Goal: Task Accomplishment & Management: Manage account settings

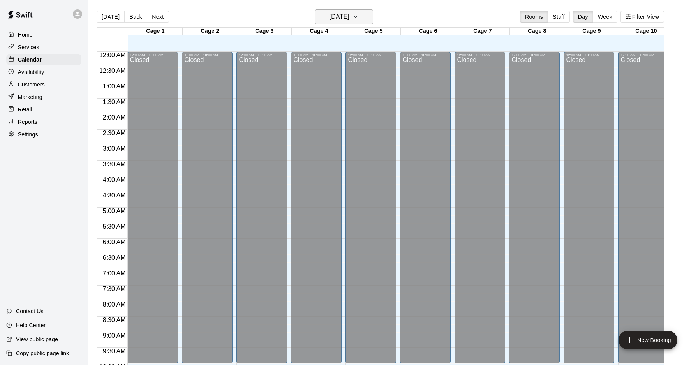
scroll to position [360, 0]
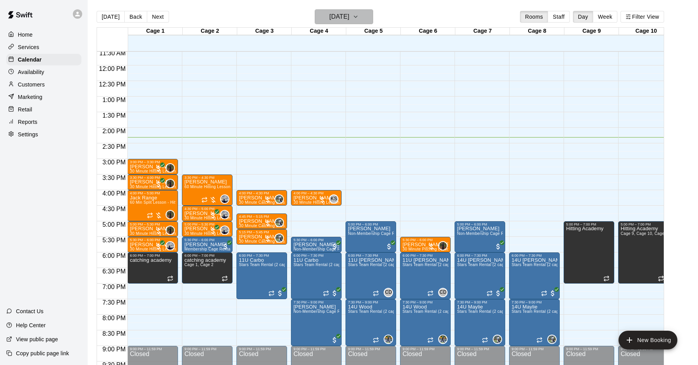
click at [341, 14] on h6 "[DATE]" at bounding box center [340, 16] width 20 height 11
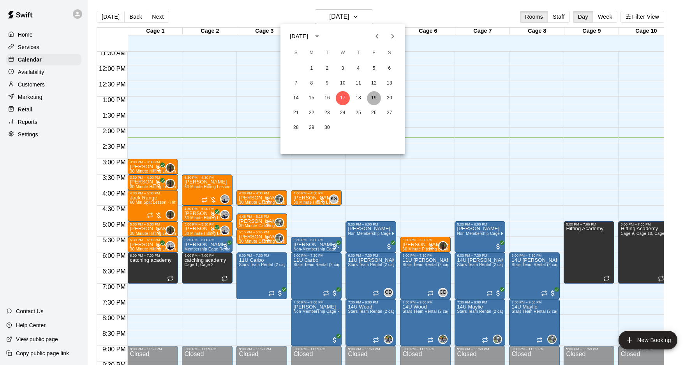
click at [372, 95] on button "19" at bounding box center [374, 98] width 14 height 14
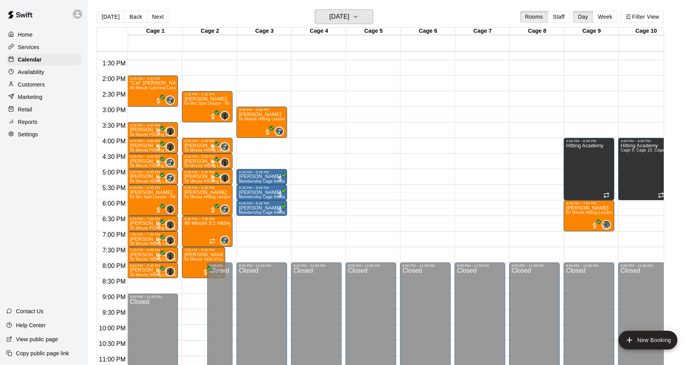
scroll to position [426, 0]
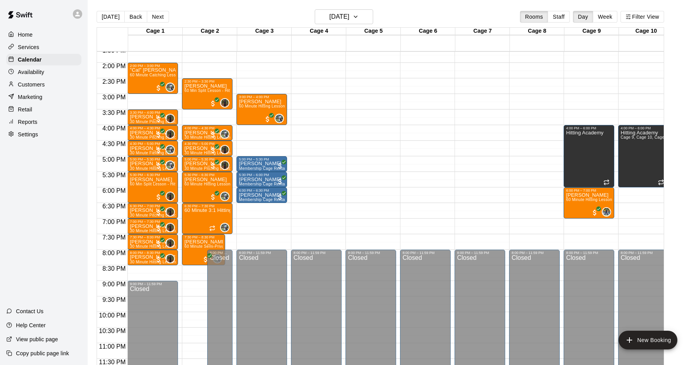
click at [349, 8] on main "[DATE] Back [DATE][DATE] Rooms Staff Day Week Filter View Cage 1 19 Fri Cage 2 …" at bounding box center [393, 189] width 611 height 378
click at [350, 19] on h6 "[DATE]" at bounding box center [340, 16] width 20 height 11
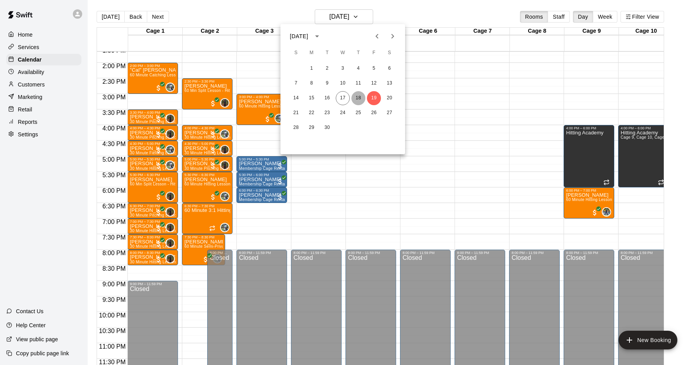
click at [356, 95] on button "18" at bounding box center [358, 98] width 14 height 14
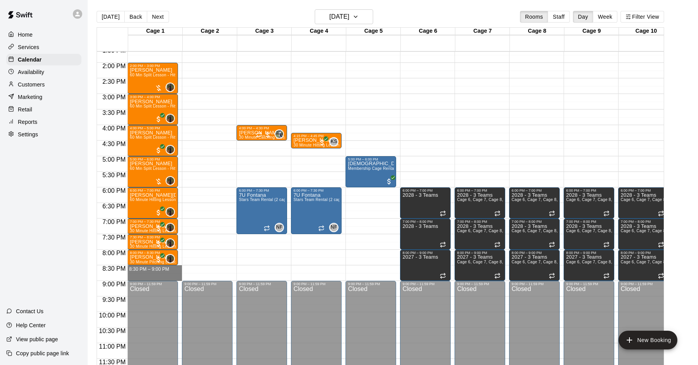
drag, startPoint x: 148, startPoint y: 266, endPoint x: 147, endPoint y: 276, distance: 10.3
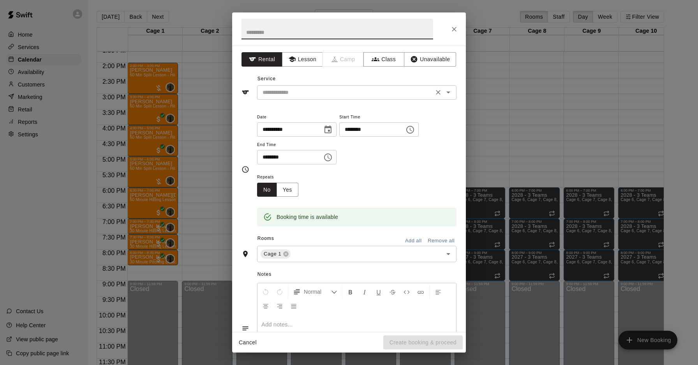
click at [327, 90] on input "text" at bounding box center [346, 93] width 172 height 10
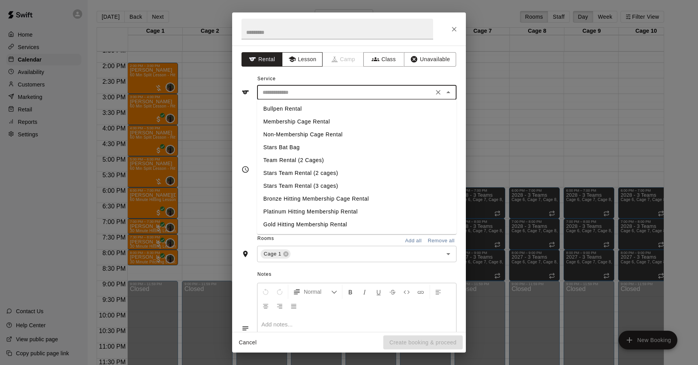
click at [312, 62] on button "Lesson" at bounding box center [302, 59] width 41 height 14
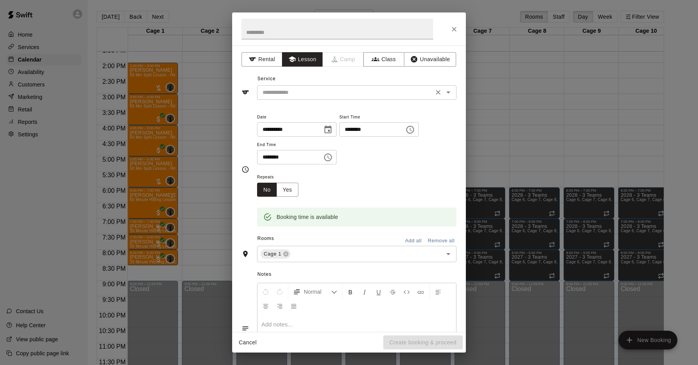
click at [310, 95] on input "text" at bounding box center [346, 93] width 172 height 10
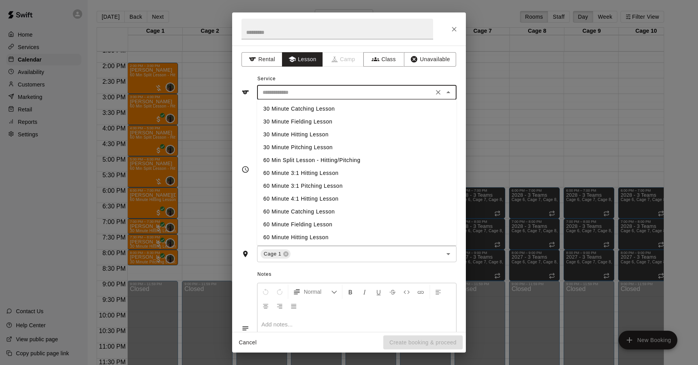
click at [307, 136] on li "30 Minute Hitting Lesson" at bounding box center [357, 134] width 200 height 13
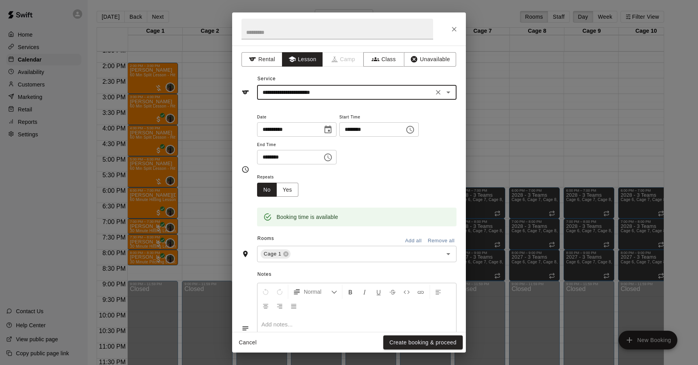
click at [318, 93] on input "**********" at bounding box center [346, 93] width 172 height 10
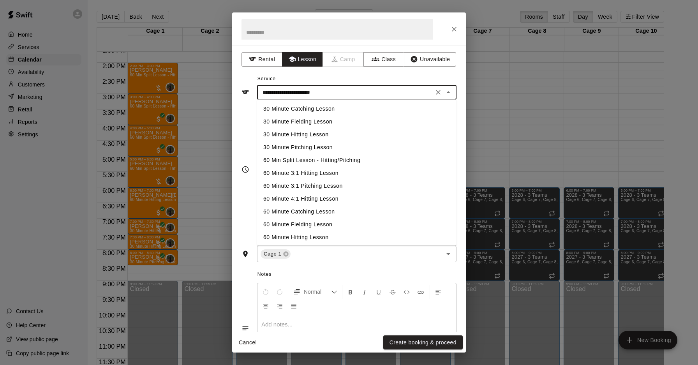
click at [321, 147] on li "30 Minute Pitching Lesson" at bounding box center [357, 147] width 200 height 13
type input "**********"
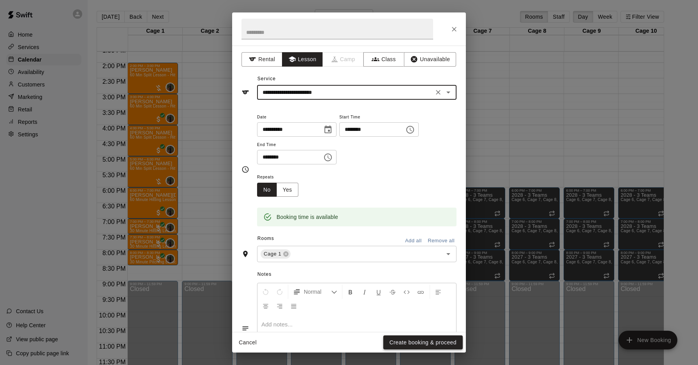
click at [407, 343] on button "Create booking & proceed" at bounding box center [422, 343] width 79 height 14
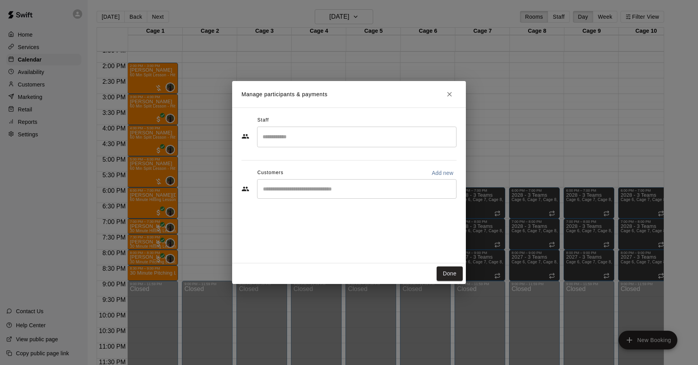
click at [297, 140] on input "Search staff" at bounding box center [357, 137] width 193 height 14
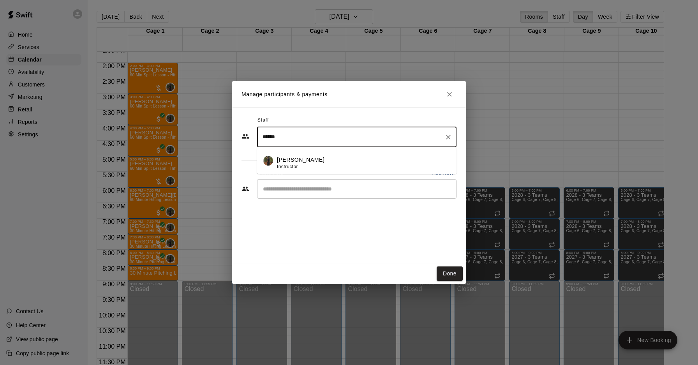
click at [309, 158] on p "[PERSON_NAME]" at bounding box center [301, 160] width 48 height 8
type input "******"
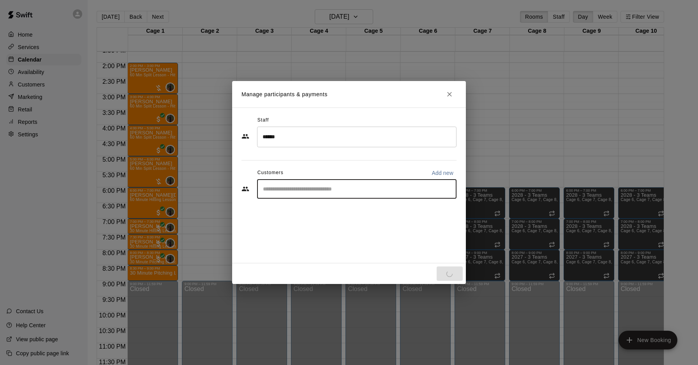
click at [307, 191] on input "Start typing to search customers..." at bounding box center [357, 189] width 193 height 8
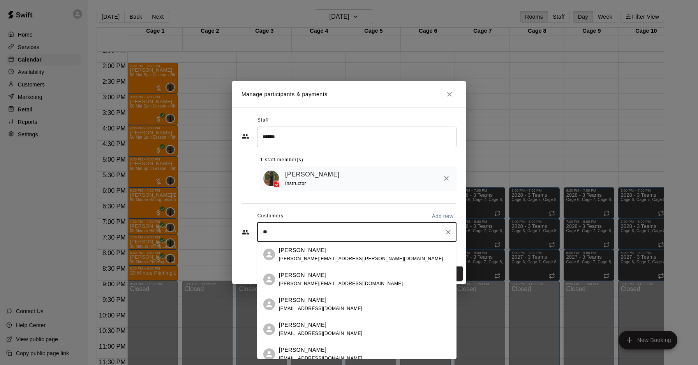
type input "*"
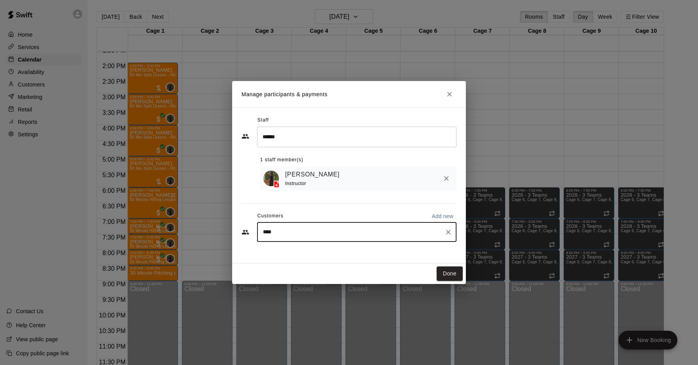
type input "*****"
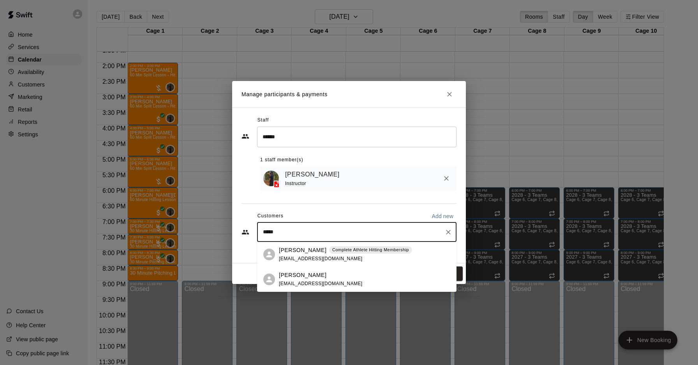
click at [320, 253] on p "[PERSON_NAME]" at bounding box center [303, 250] width 48 height 8
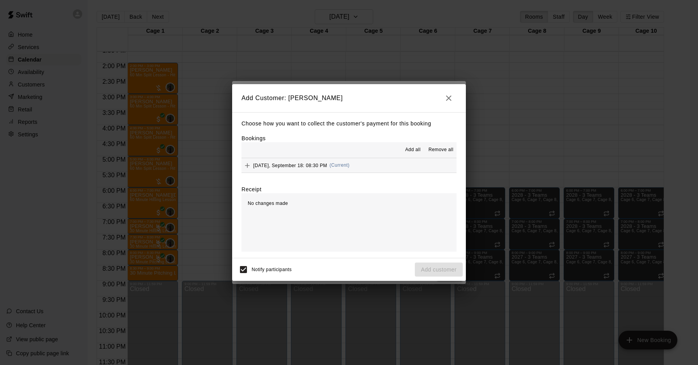
click at [345, 166] on span "(Current)" at bounding box center [340, 164] width 20 height 5
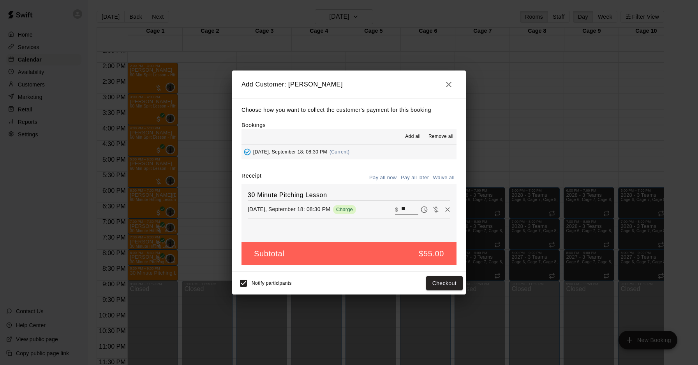
click at [418, 177] on button "Pay all later" at bounding box center [415, 178] width 32 height 12
click at [445, 283] on button "Add customer" at bounding box center [439, 283] width 48 height 14
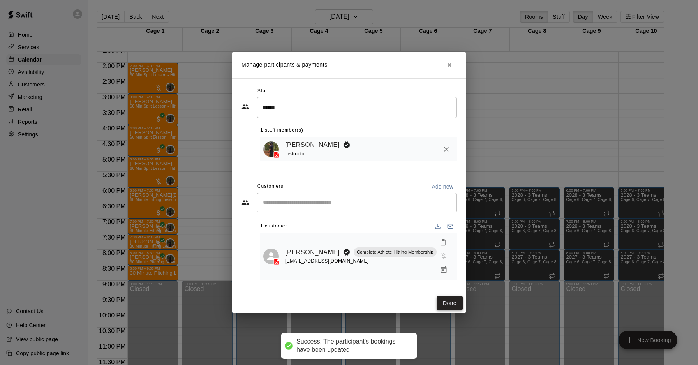
click at [450, 297] on button "Done" at bounding box center [450, 303] width 26 height 14
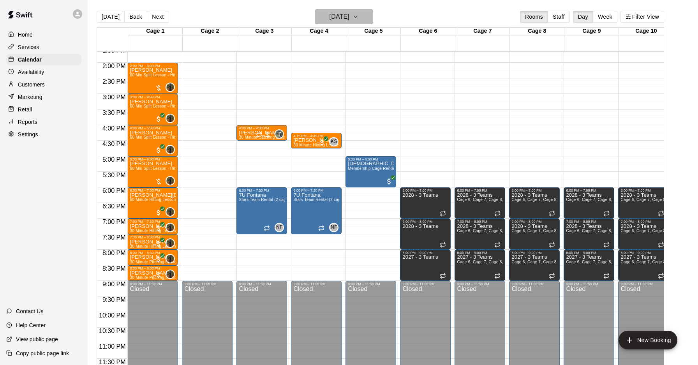
click at [344, 12] on button "[DATE]" at bounding box center [344, 16] width 58 height 15
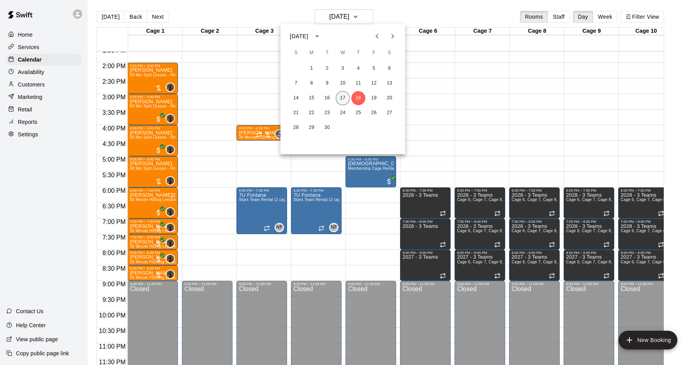
click at [345, 98] on button "17" at bounding box center [343, 98] width 14 height 14
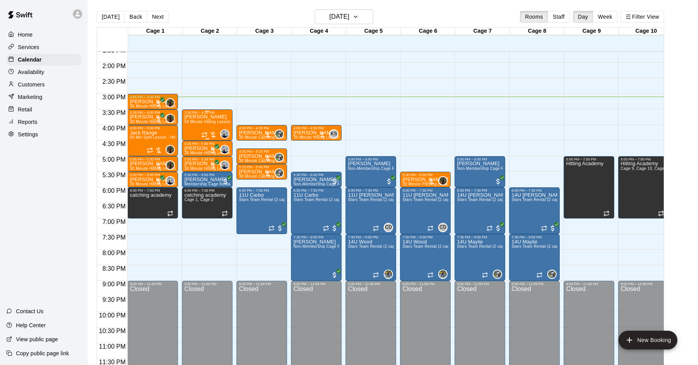
click at [211, 134] on div at bounding box center [209, 135] width 16 height 8
click at [210, 159] on img "edit" at bounding box center [209, 157] width 9 height 9
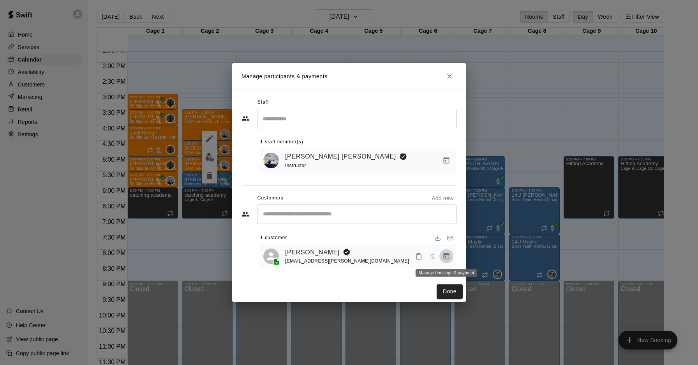
click at [442, 255] on button "Manage bookings & payment" at bounding box center [447, 256] width 14 height 14
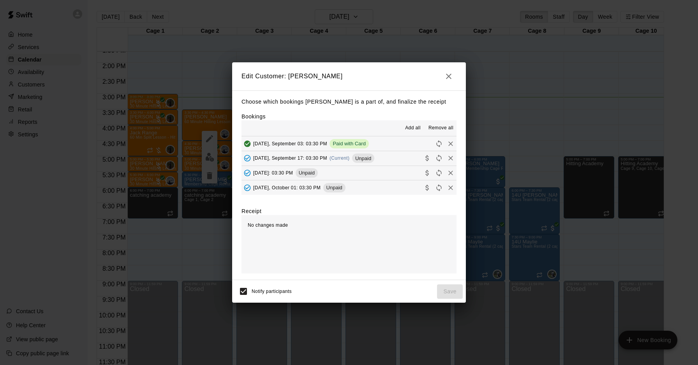
click at [350, 159] on span "(Current)" at bounding box center [340, 157] width 20 height 5
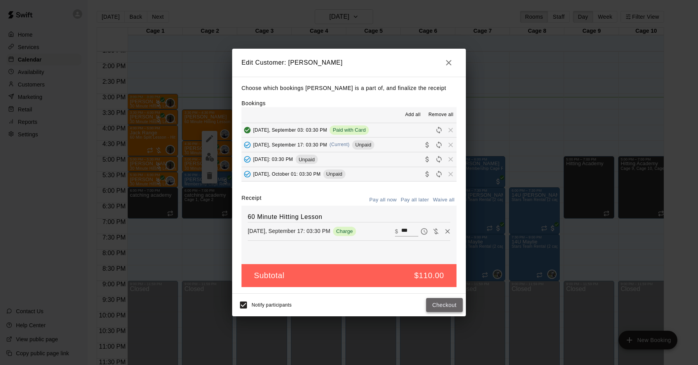
click at [447, 304] on button "Checkout" at bounding box center [444, 305] width 37 height 14
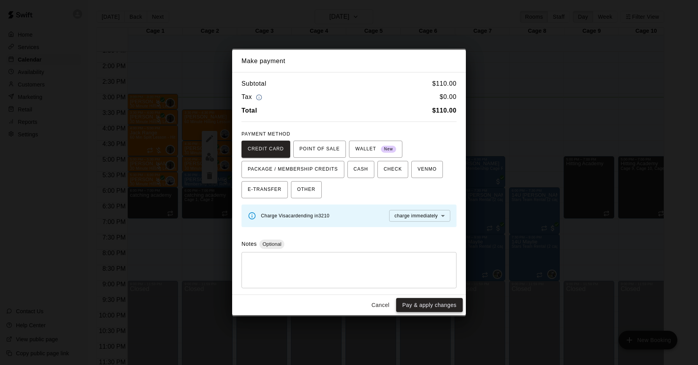
click at [428, 305] on button "Pay & apply changes" at bounding box center [429, 305] width 67 height 14
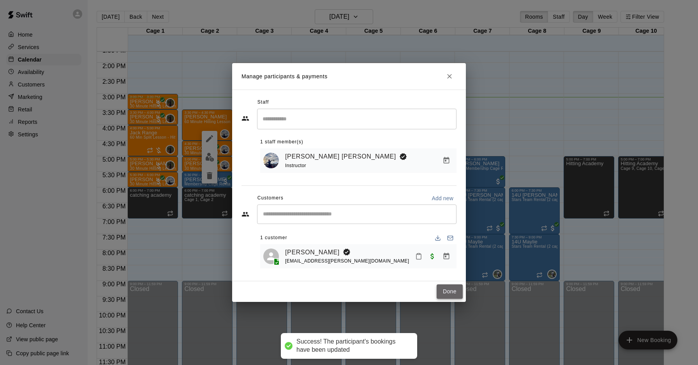
click at [449, 294] on button "Done" at bounding box center [450, 291] width 26 height 14
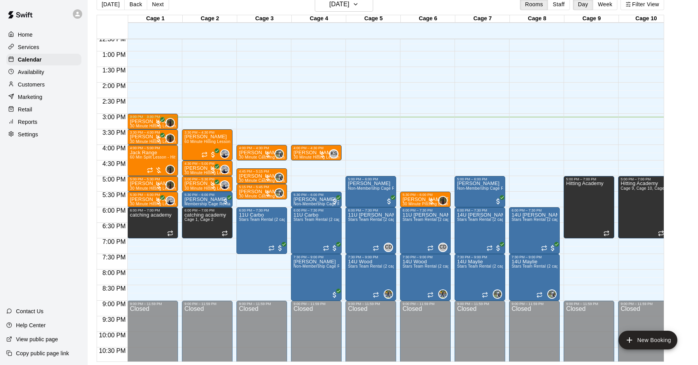
scroll to position [394, 0]
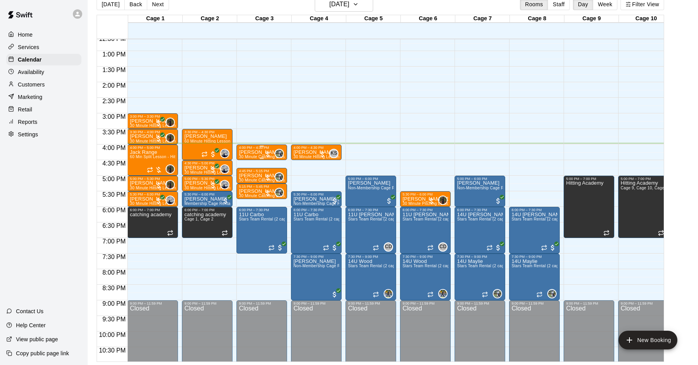
click at [244, 152] on p "[PERSON_NAME]" at bounding box center [262, 152] width 46 height 0
click at [157, 160] on div at bounding box center [349, 182] width 698 height 365
click at [148, 158] on span "60 Min Split Lesson - Hitting/Pitching" at bounding box center [164, 157] width 69 height 4
click at [257, 151] on div at bounding box center [349, 182] width 698 height 365
click at [254, 152] on p "[PERSON_NAME]" at bounding box center [262, 152] width 46 height 0
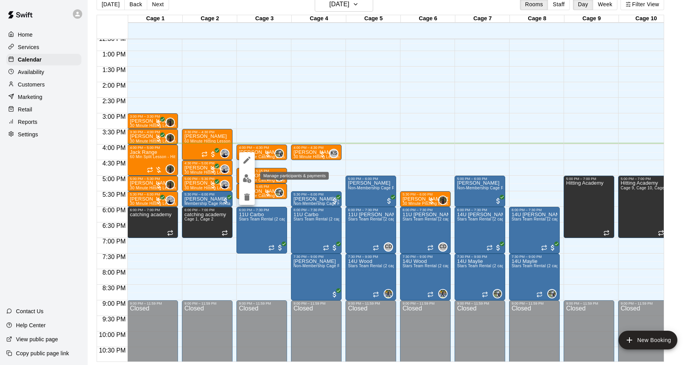
click at [249, 179] on img "edit" at bounding box center [247, 178] width 9 height 9
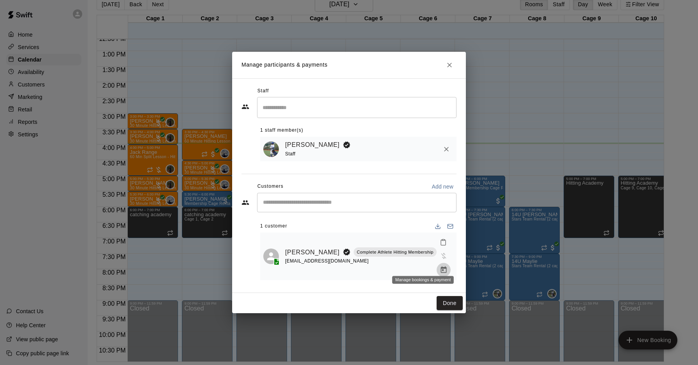
click at [440, 266] on icon "Manage bookings & payment" at bounding box center [444, 270] width 8 height 8
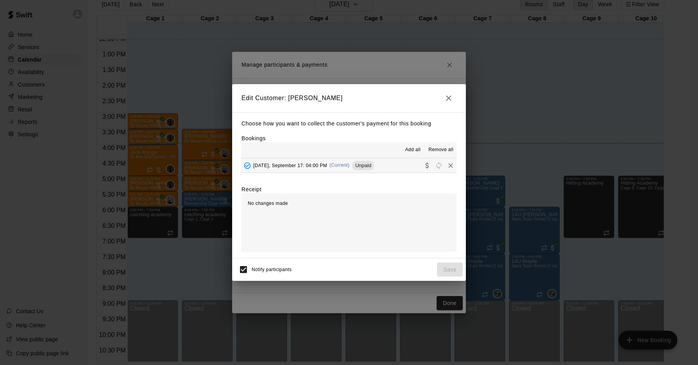
click at [350, 166] on span "(Current)" at bounding box center [340, 164] width 20 height 5
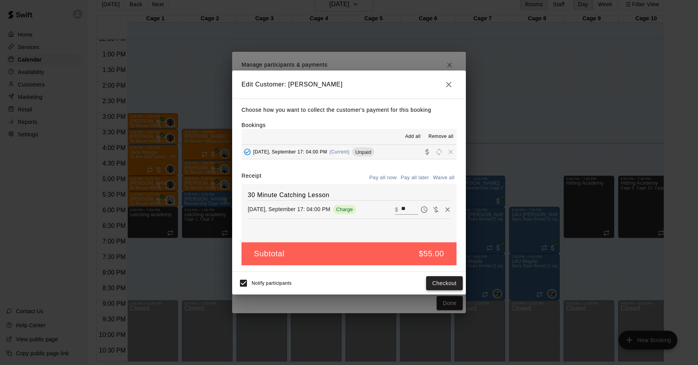
click at [450, 282] on button "Checkout" at bounding box center [444, 283] width 37 height 14
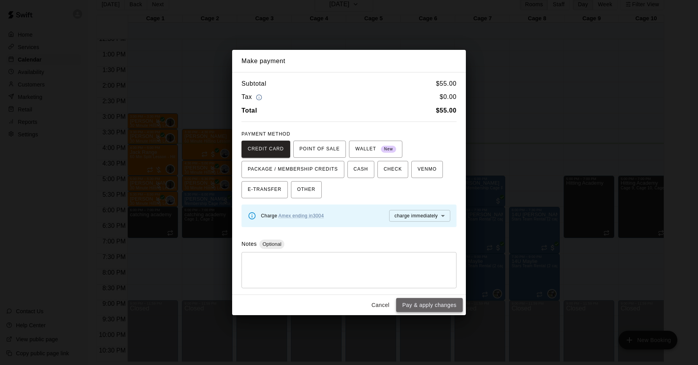
click at [447, 309] on button "Pay & apply changes" at bounding box center [429, 305] width 67 height 14
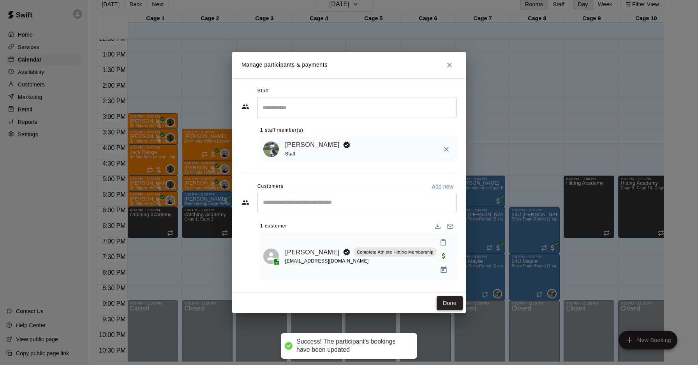
click at [447, 297] on button "Done" at bounding box center [450, 303] width 26 height 14
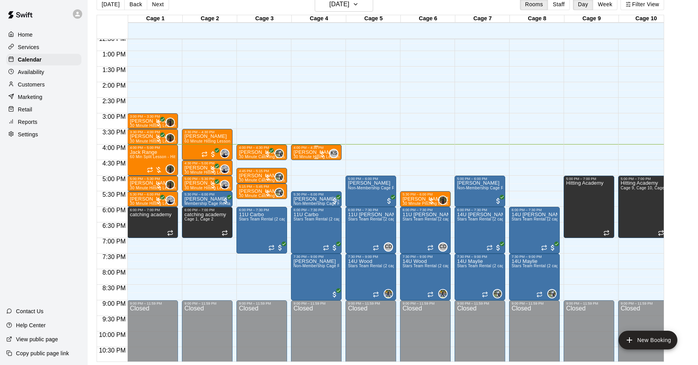
click at [306, 152] on p "[PERSON_NAME]" at bounding box center [316, 152] width 46 height 0
click at [300, 178] on img "edit" at bounding box center [301, 178] width 9 height 9
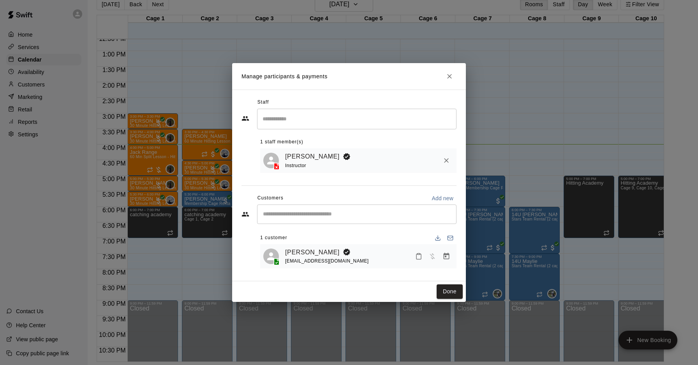
click at [449, 260] on icon "Manage bookings & payment" at bounding box center [447, 257] width 8 height 8
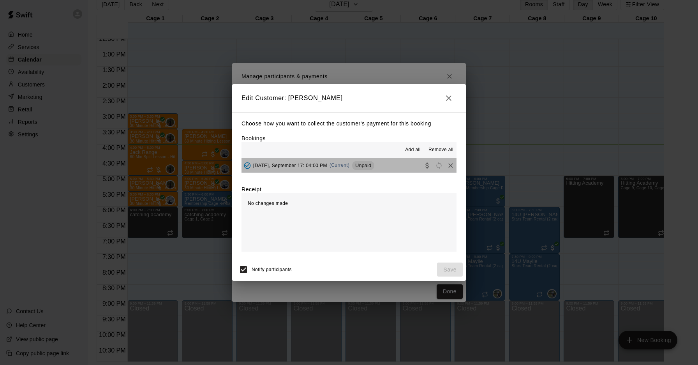
click at [350, 165] on span "(Current)" at bounding box center [340, 164] width 20 height 5
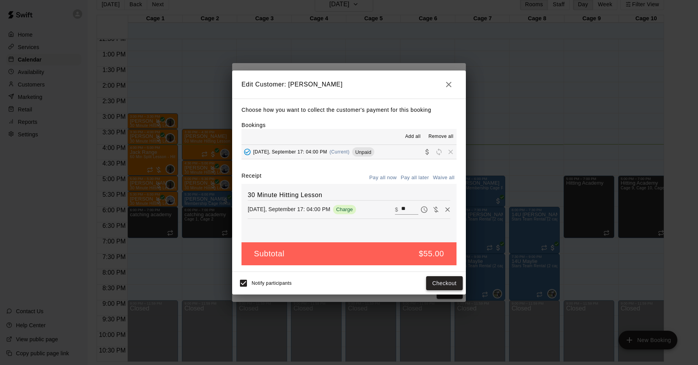
click at [445, 281] on button "Checkout" at bounding box center [444, 283] width 37 height 14
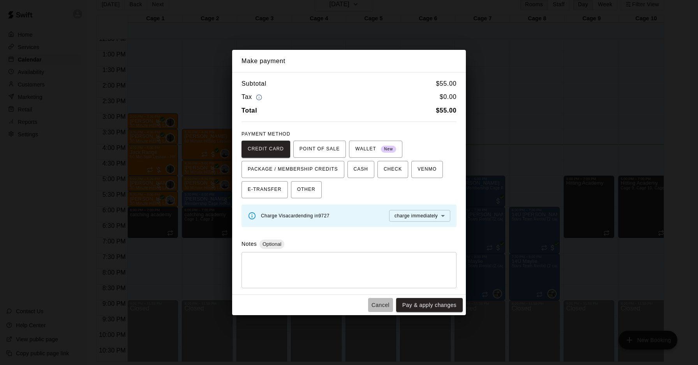
click at [379, 305] on button "Cancel" at bounding box center [380, 305] width 25 height 14
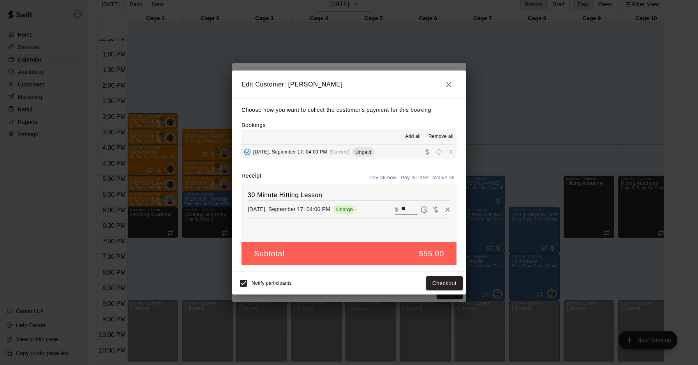
click at [452, 86] on icon "button" at bounding box center [448, 84] width 9 height 9
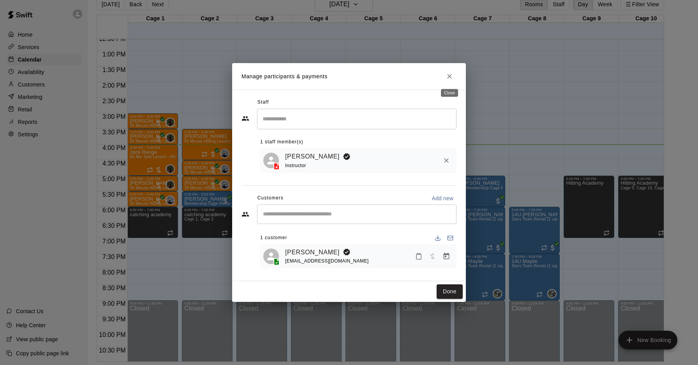
click at [450, 78] on icon "Close" at bounding box center [450, 76] width 8 height 8
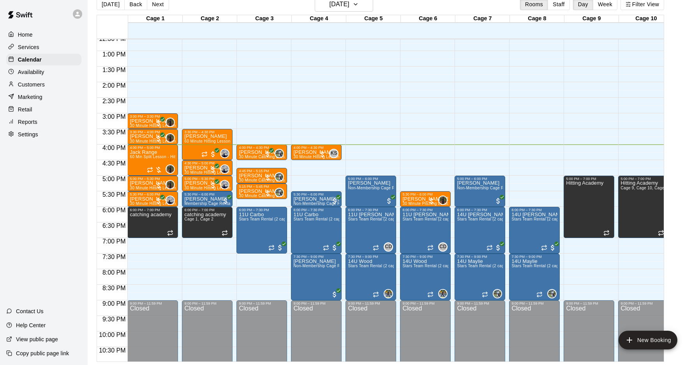
click at [43, 83] on p "Customers" at bounding box center [31, 85] width 27 height 8
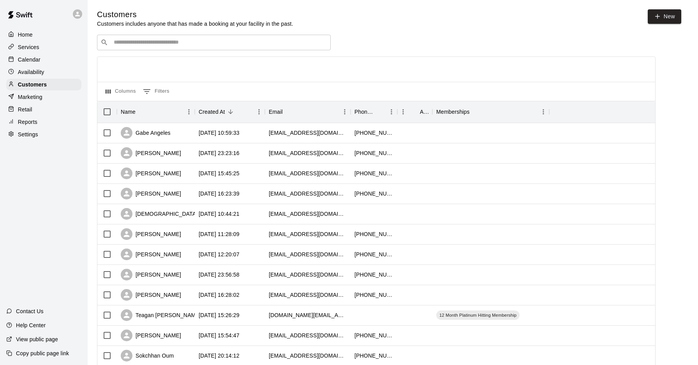
click at [187, 45] on input "Search customers by name or email" at bounding box center [219, 43] width 216 height 8
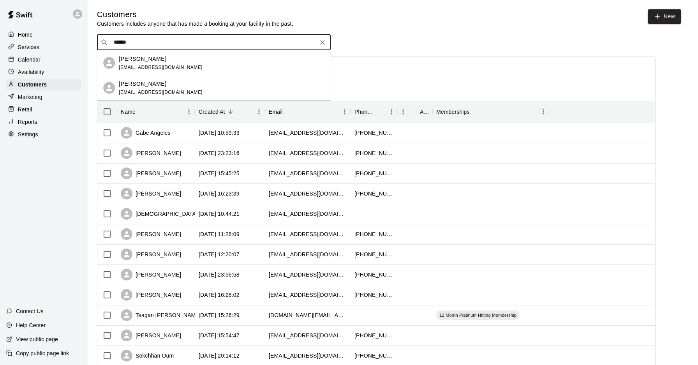
type input "*******"
click at [184, 63] on div "[PERSON_NAME] [EMAIL_ADDRESS][DOMAIN_NAME]" at bounding box center [222, 63] width 206 height 17
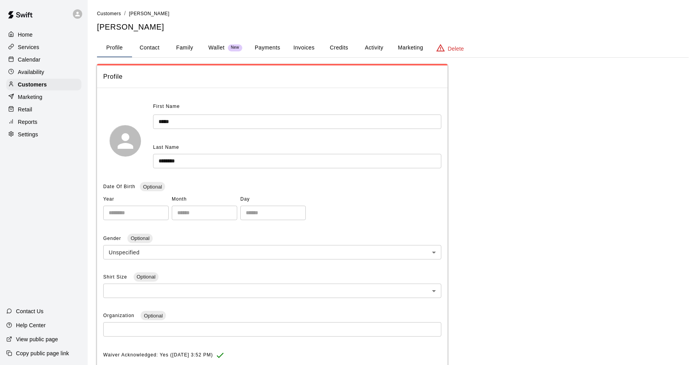
click at [238, 46] on span "New" at bounding box center [235, 47] width 14 height 5
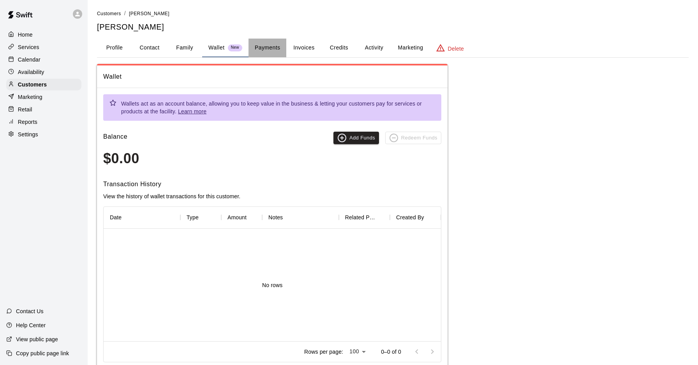
click at [263, 48] on button "Payments" at bounding box center [268, 48] width 38 height 19
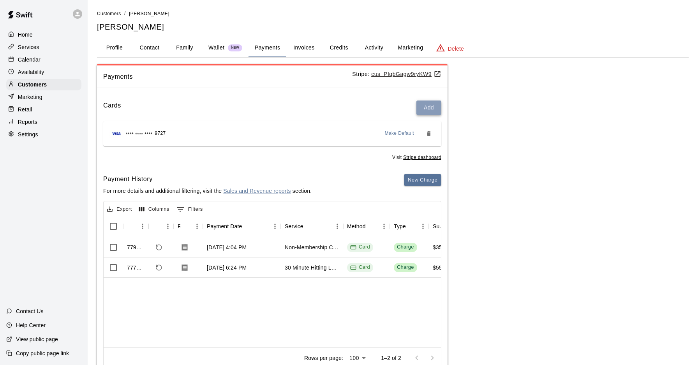
click at [433, 106] on button "Add" at bounding box center [429, 108] width 25 height 14
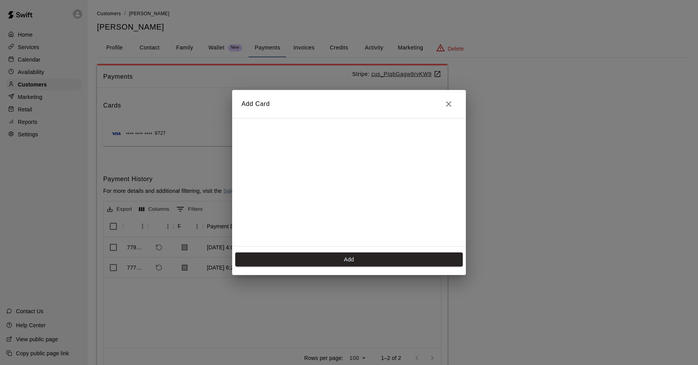
scroll to position [138, 0]
click at [345, 260] on button "Add" at bounding box center [349, 260] width 228 height 14
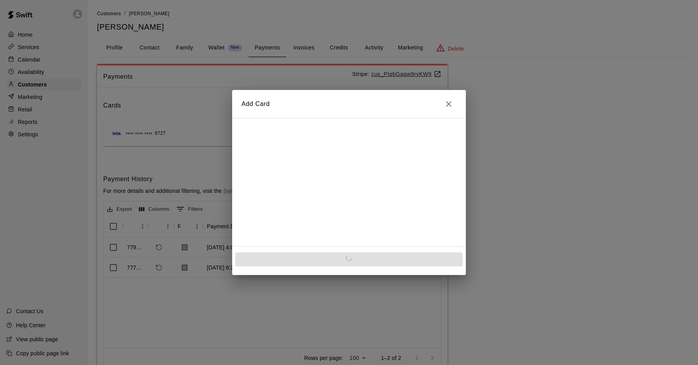
scroll to position [0, 0]
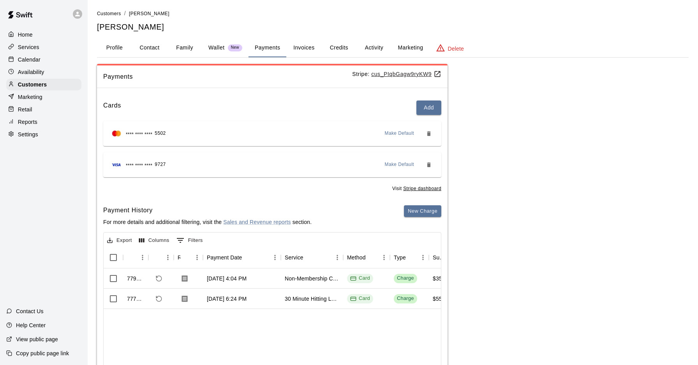
click at [32, 63] on p "Calendar" at bounding box center [29, 60] width 23 height 8
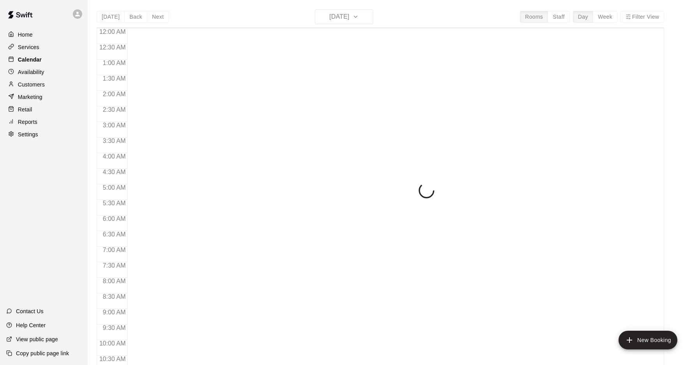
scroll to position [402, 0]
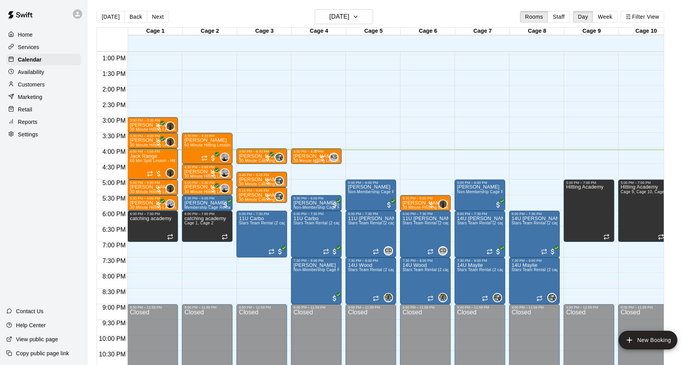
click at [308, 152] on div "4:00 PM – 4:30 PM" at bounding box center [316, 152] width 46 height 4
click at [305, 174] on img "edit" at bounding box center [301, 175] width 9 height 9
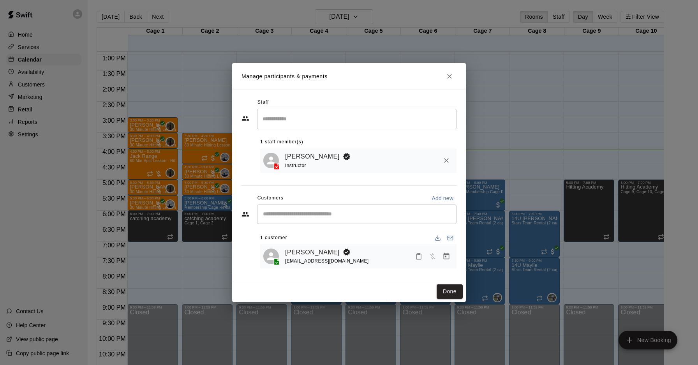
click at [450, 254] on icon "Manage bookings & payment" at bounding box center [447, 257] width 8 height 8
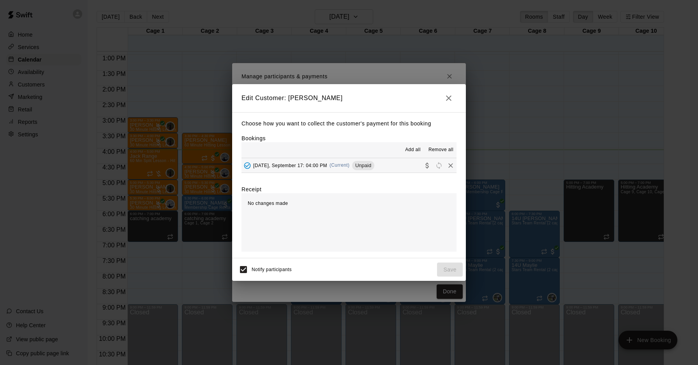
click at [348, 167] on span "(Current)" at bounding box center [340, 164] width 20 height 5
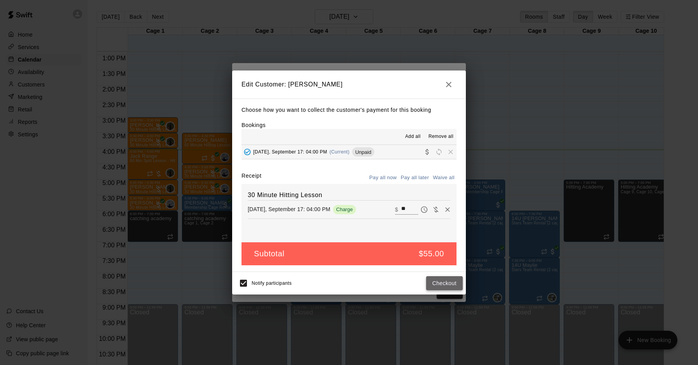
click at [443, 280] on button "Checkout" at bounding box center [444, 283] width 37 height 14
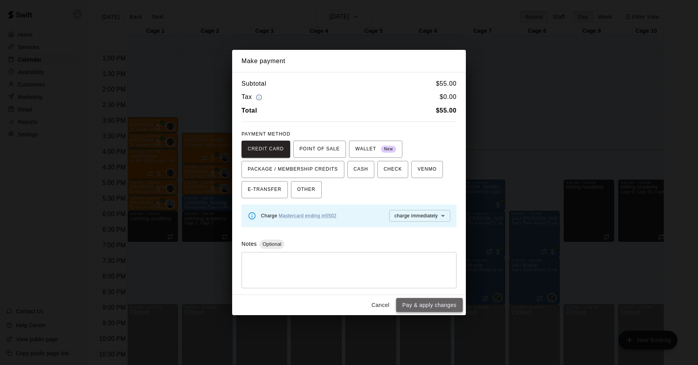
click at [426, 306] on button "Pay & apply changes" at bounding box center [429, 305] width 67 height 14
click at [426, 306] on div "Cancel Pay & apply changes" at bounding box center [349, 305] width 234 height 21
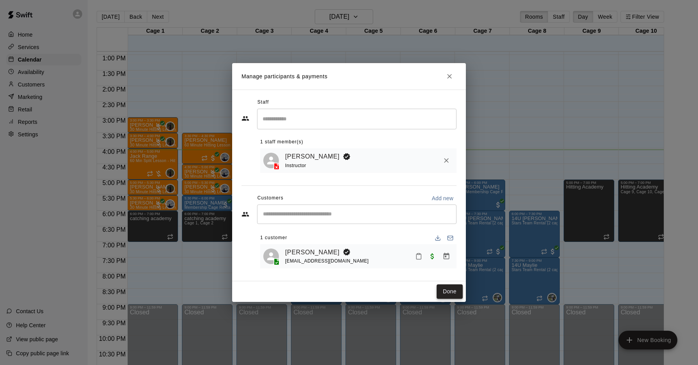
click at [445, 293] on button "Done" at bounding box center [450, 291] width 26 height 14
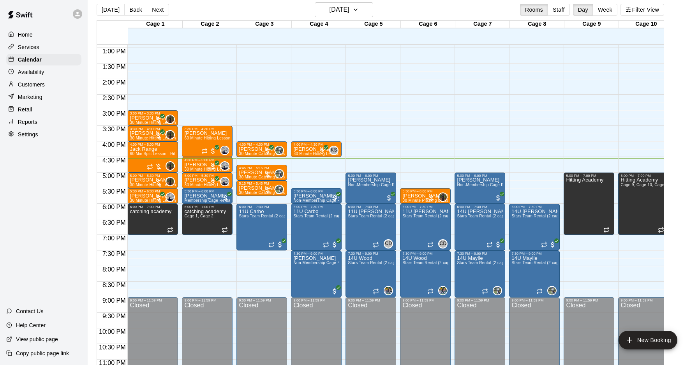
scroll to position [7, 0]
click at [40, 85] on p "Customers" at bounding box center [31, 85] width 27 height 8
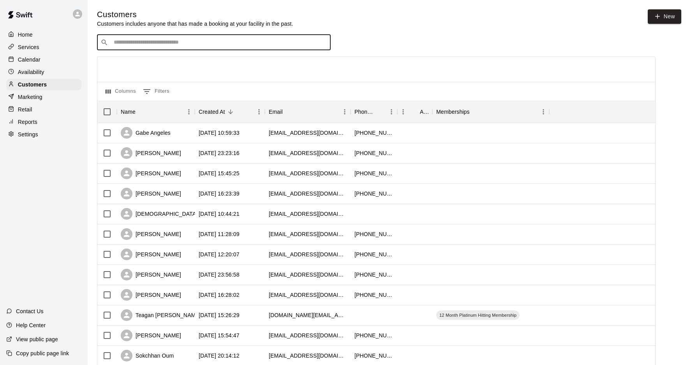
click at [213, 41] on input "Search customers by name or email" at bounding box center [219, 43] width 216 height 8
type input "****"
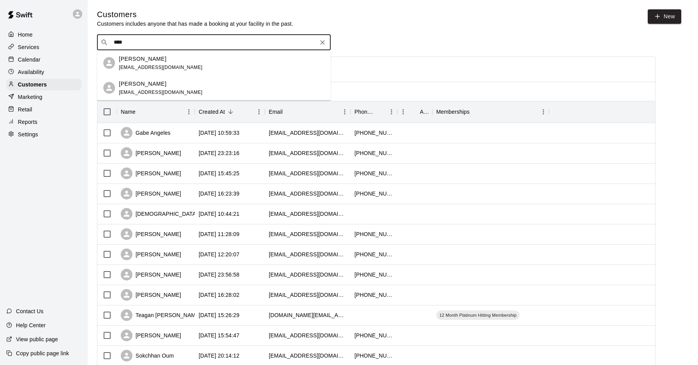
click at [179, 64] on div "[PERSON_NAME] [EMAIL_ADDRESS][DOMAIN_NAME]" at bounding box center [222, 63] width 206 height 17
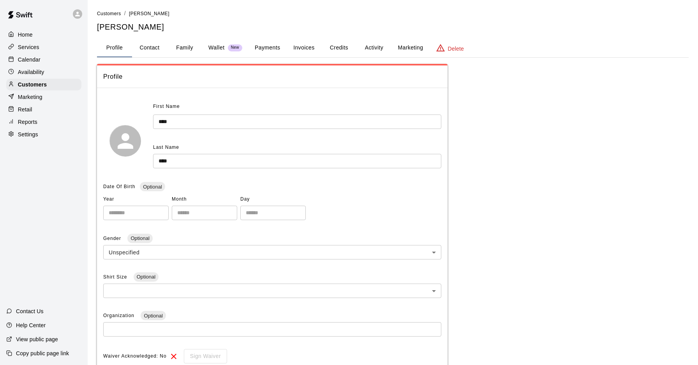
click at [344, 49] on button "Credits" at bounding box center [338, 48] width 35 height 19
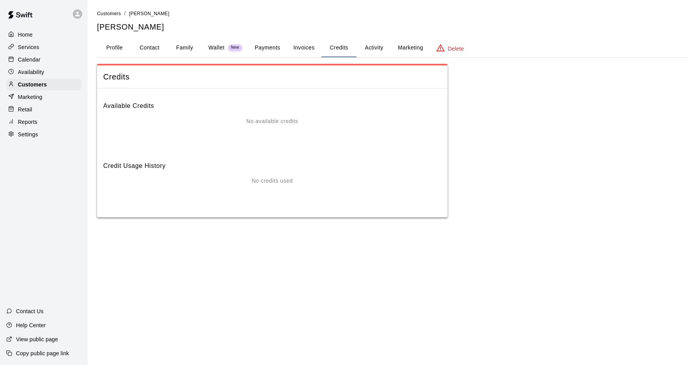
click at [371, 46] on button "Activity" at bounding box center [374, 48] width 35 height 19
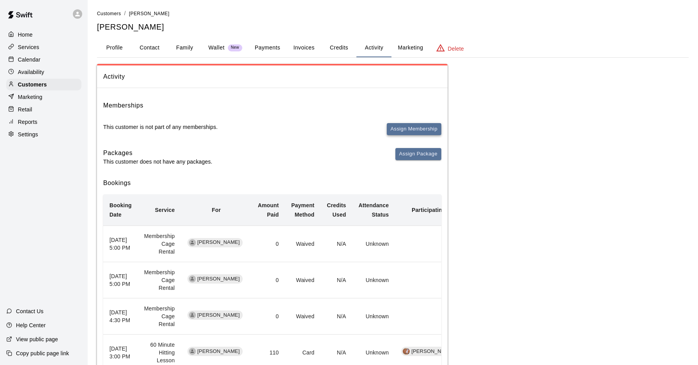
click at [402, 128] on button "Assign Membership" at bounding box center [414, 129] width 55 height 12
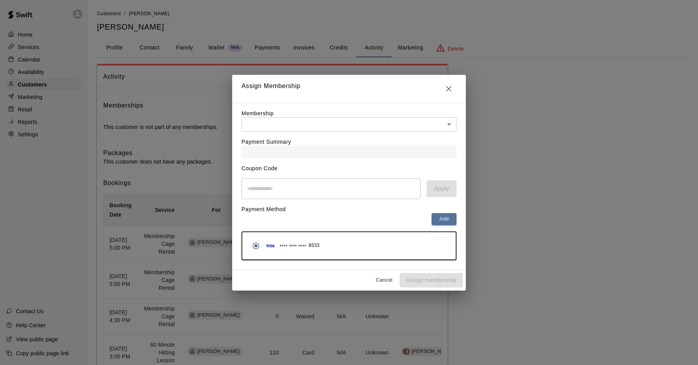
click at [407, 122] on body "Home Services Calendar Availability Customers Marketing Retail Reports Settings…" at bounding box center [349, 280] width 698 height 561
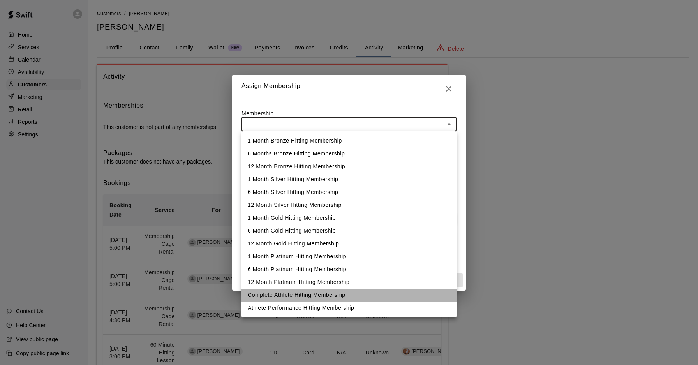
click at [314, 293] on li "Complete Athlete Hitting Membership" at bounding box center [349, 295] width 215 height 13
type input "**********"
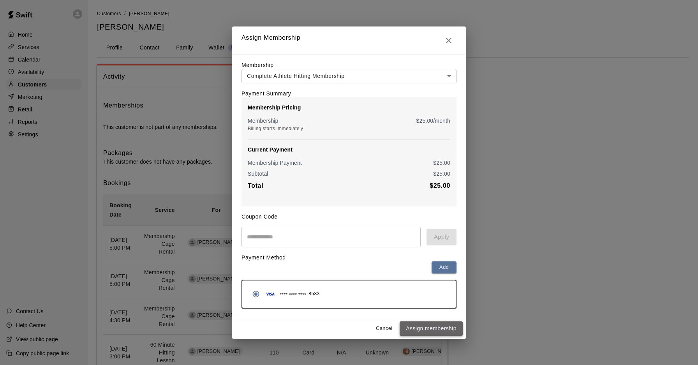
click at [430, 329] on button "Assign membership" at bounding box center [431, 328] width 63 height 14
